Goal: Task Accomplishment & Management: Manage account settings

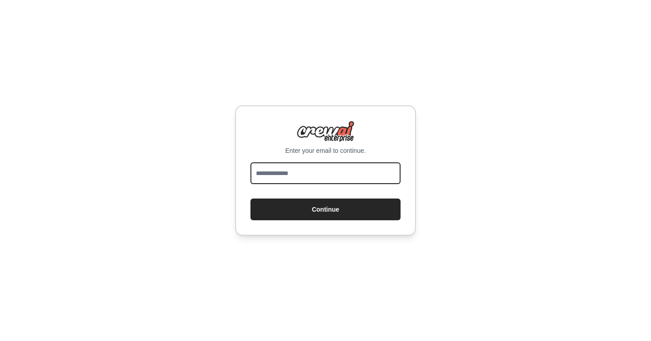
click at [296, 170] on input "email" at bounding box center [326, 173] width 150 height 22
type input "**********"
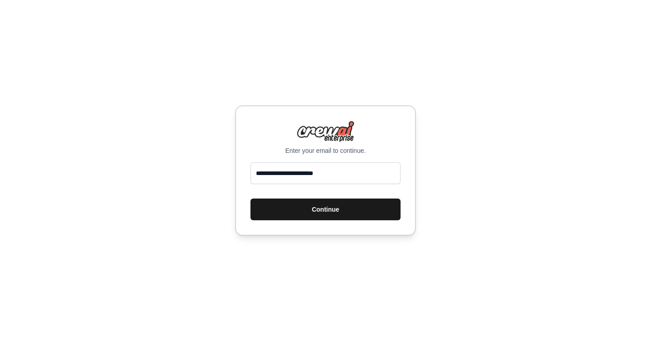
click at [318, 207] on button "Continue" at bounding box center [326, 210] width 150 height 22
